Goal: Communication & Community: Ask a question

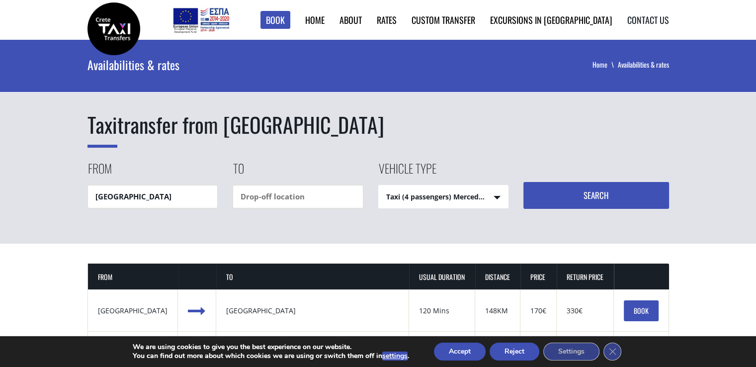
click at [644, 22] on link "Contact us" at bounding box center [648, 19] width 42 height 13
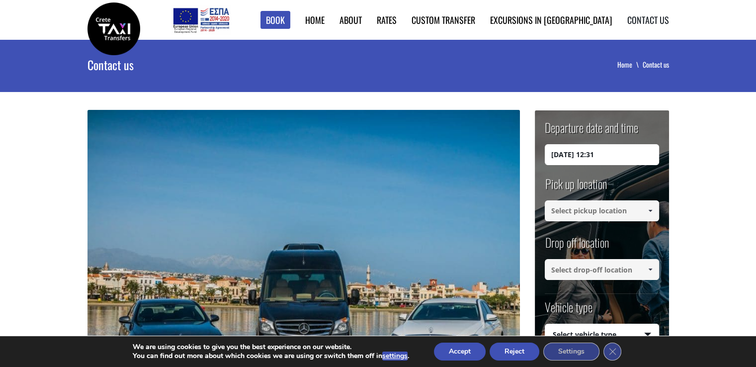
click at [658, 23] on link "Contact us" at bounding box center [648, 19] width 42 height 13
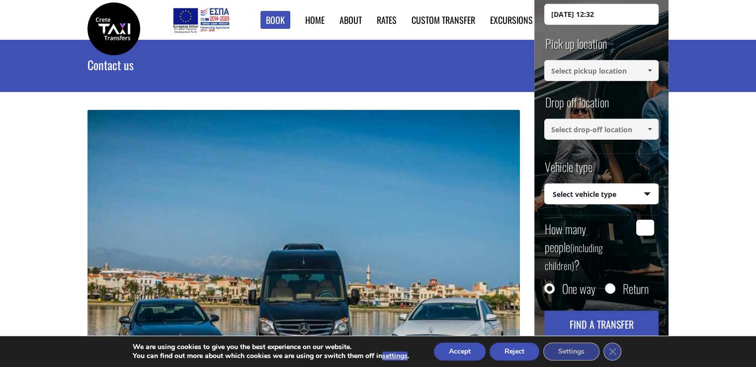
scroll to position [320, 0]
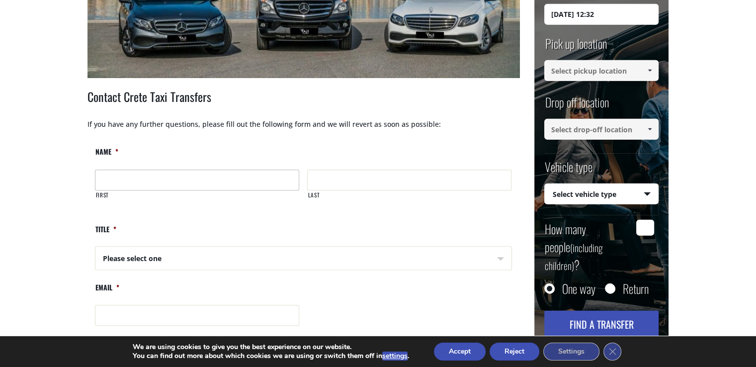
click at [180, 173] on input "First" at bounding box center [197, 179] width 204 height 21
type input "Olivia"
click at [345, 184] on input "Last" at bounding box center [409, 179] width 204 height 21
type input "Chan"
click at [178, 257] on select "Please select one Mr Mrs" at bounding box center [198, 258] width 204 height 24
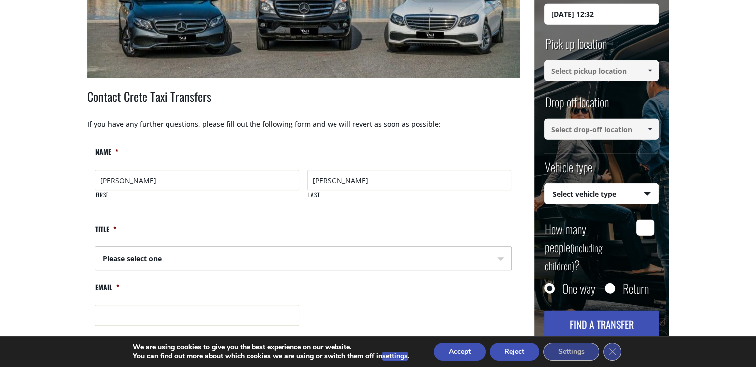
select select "Mrs"
click at [96, 246] on select "Please select one Mr Mrs" at bounding box center [198, 258] width 204 height 24
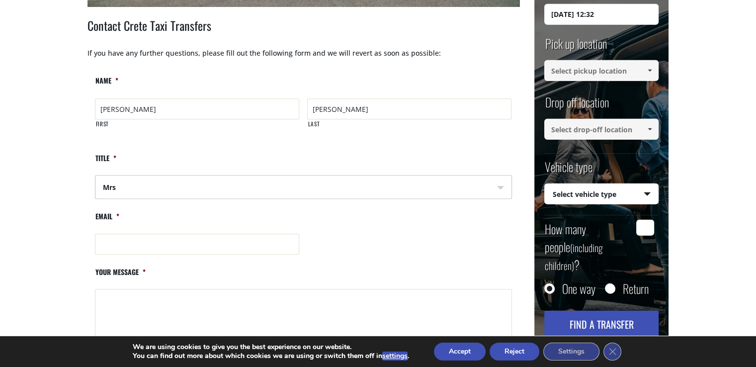
scroll to position [469, 0]
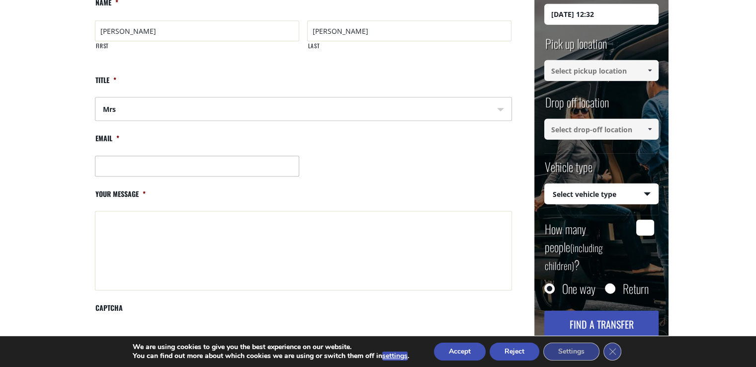
click at [129, 164] on input "Email *" at bounding box center [197, 166] width 205 height 21
type input "creamy_ctm@yahoo.com"
click at [139, 227] on textarea "Your message *" at bounding box center [303, 250] width 417 height 79
paste textarea "Hello, We would like to book a ride from Heraklion to Chania for two adults, an…"
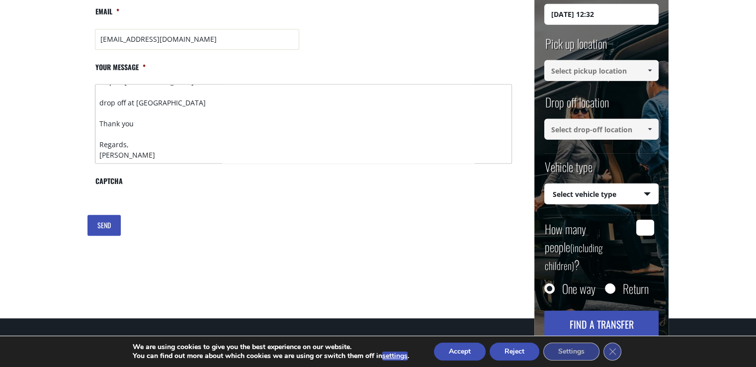
scroll to position [668, 0]
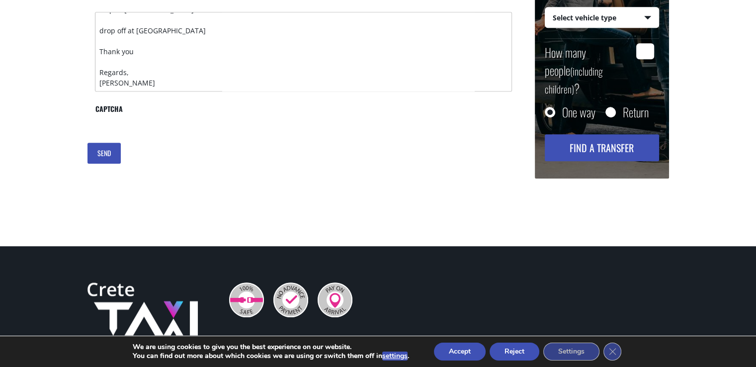
type textarea "Hello, We would like to book a ride from Heraklion to Chania for two adults, an…"
click at [103, 154] on input "SEND" at bounding box center [103, 153] width 33 height 21
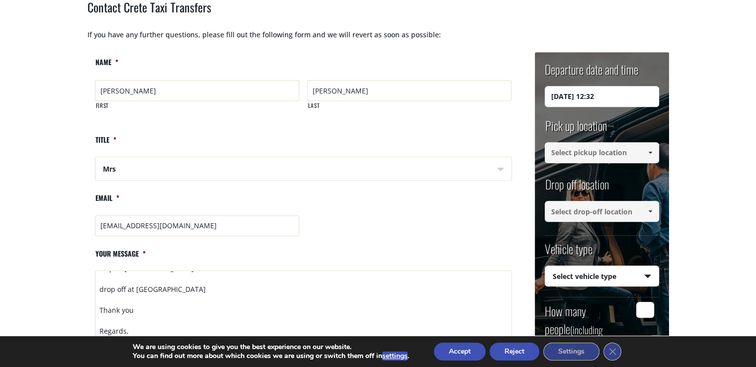
scroll to position [0, 0]
